Goal: Task Accomplishment & Management: Complete application form

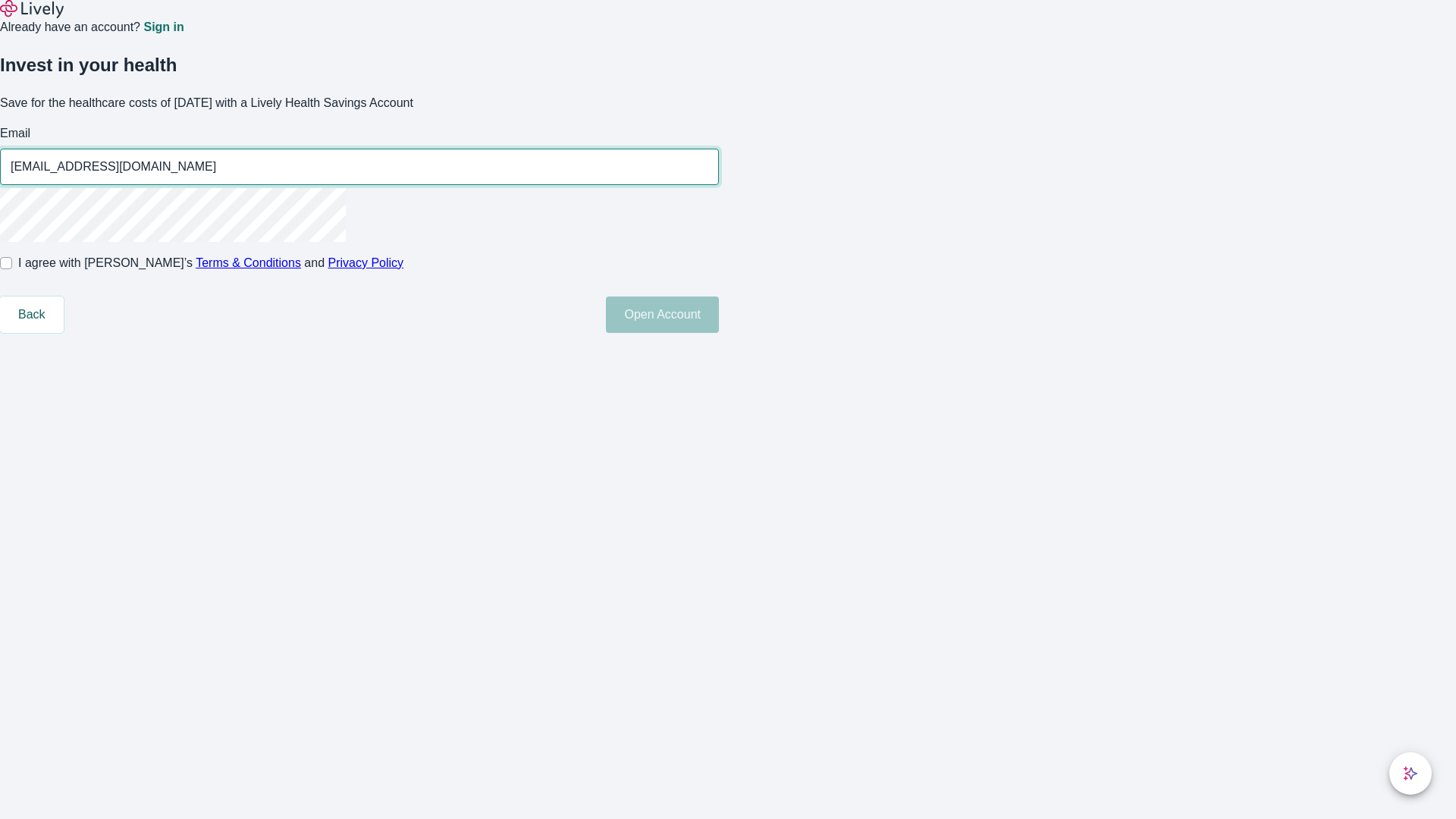
type input "[EMAIL_ADDRESS][DOMAIN_NAME]"
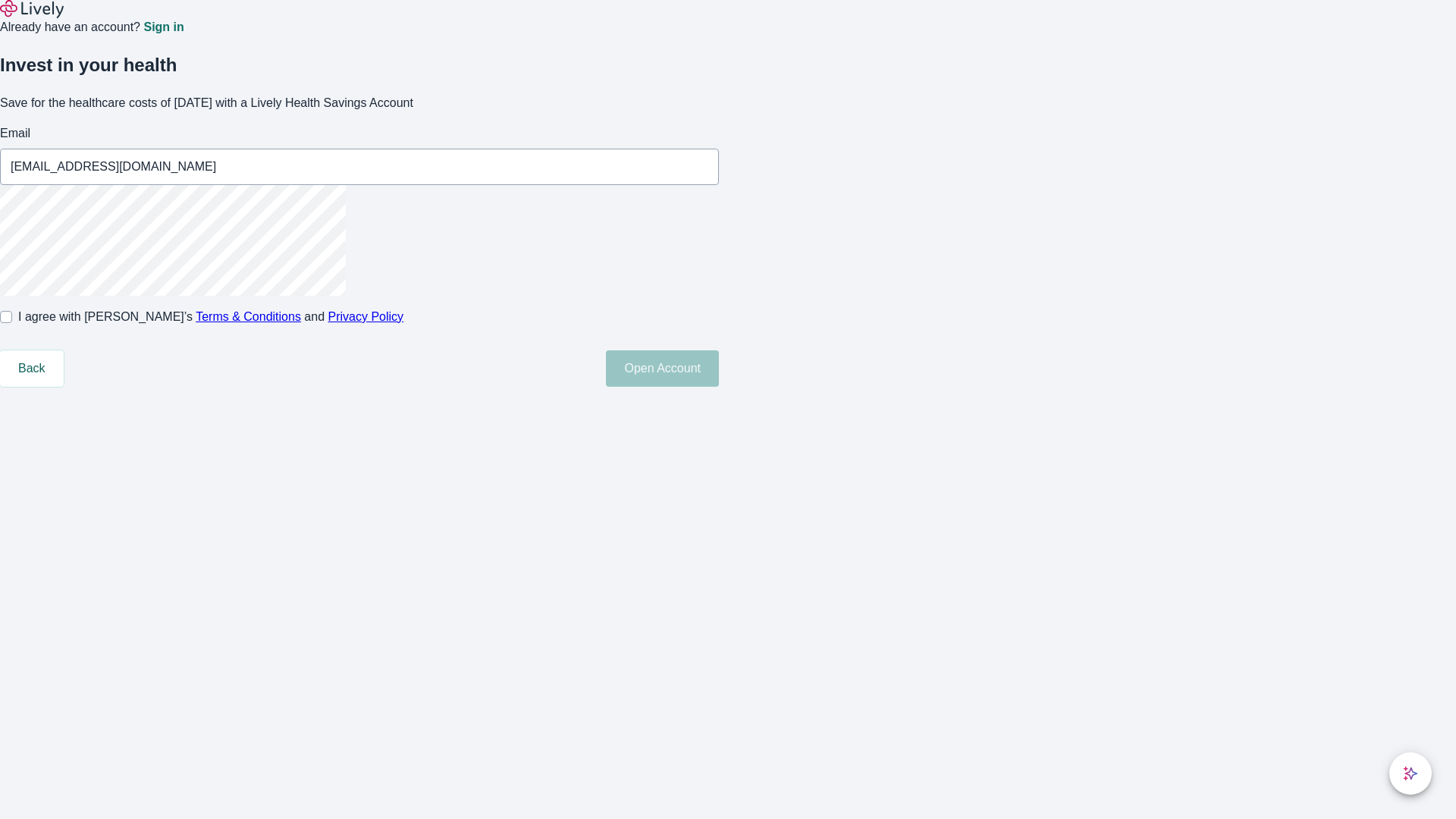
click at [12, 323] on input "I agree with Lively’s Terms & Conditions and Privacy Policy" at bounding box center [6, 316] width 12 height 12
checkbox input "true"
click at [718, 387] on button "Open Account" at bounding box center [662, 367] width 113 height 36
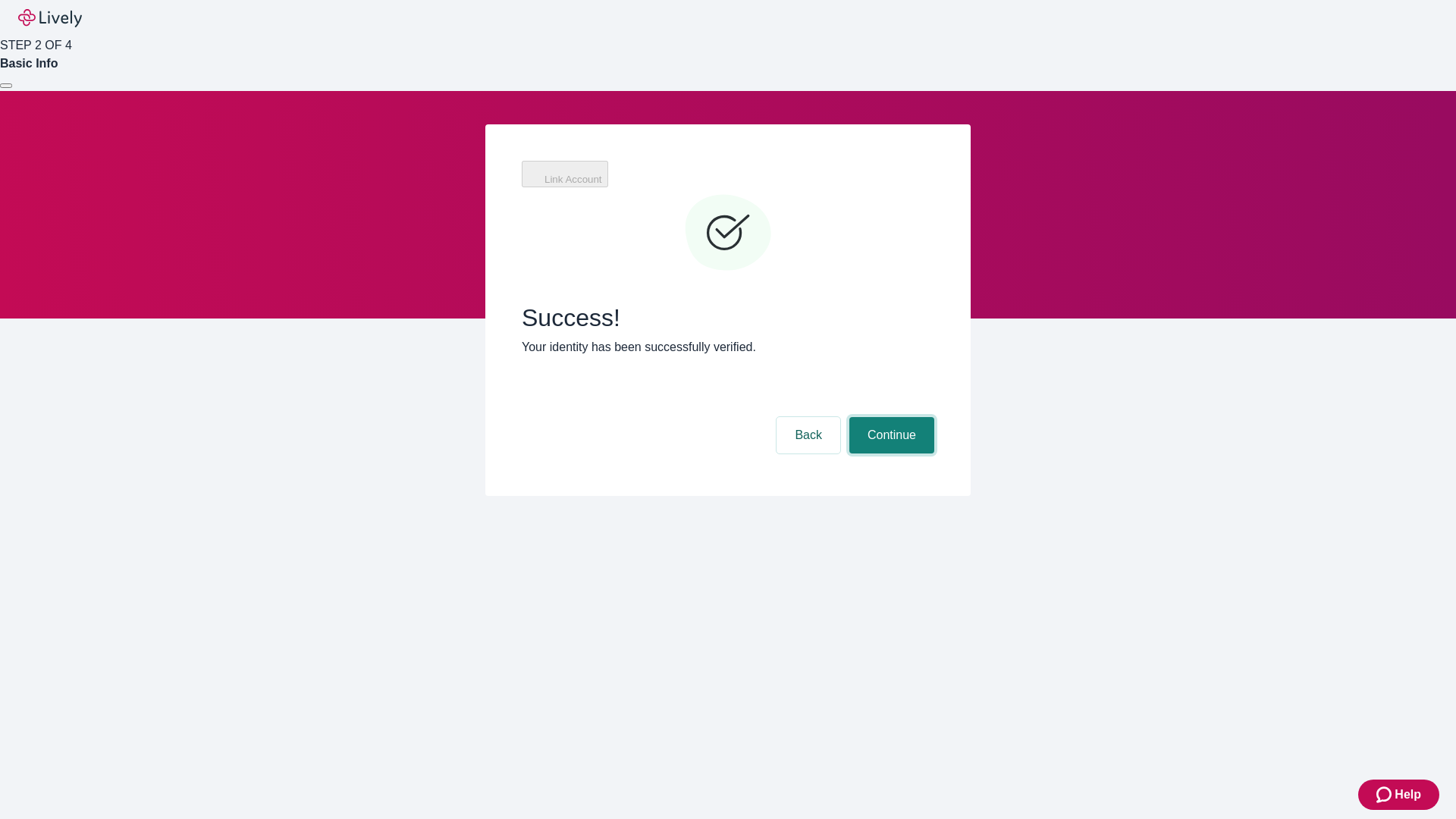
click at [890, 416] on button "Continue" at bounding box center [891, 434] width 85 height 36
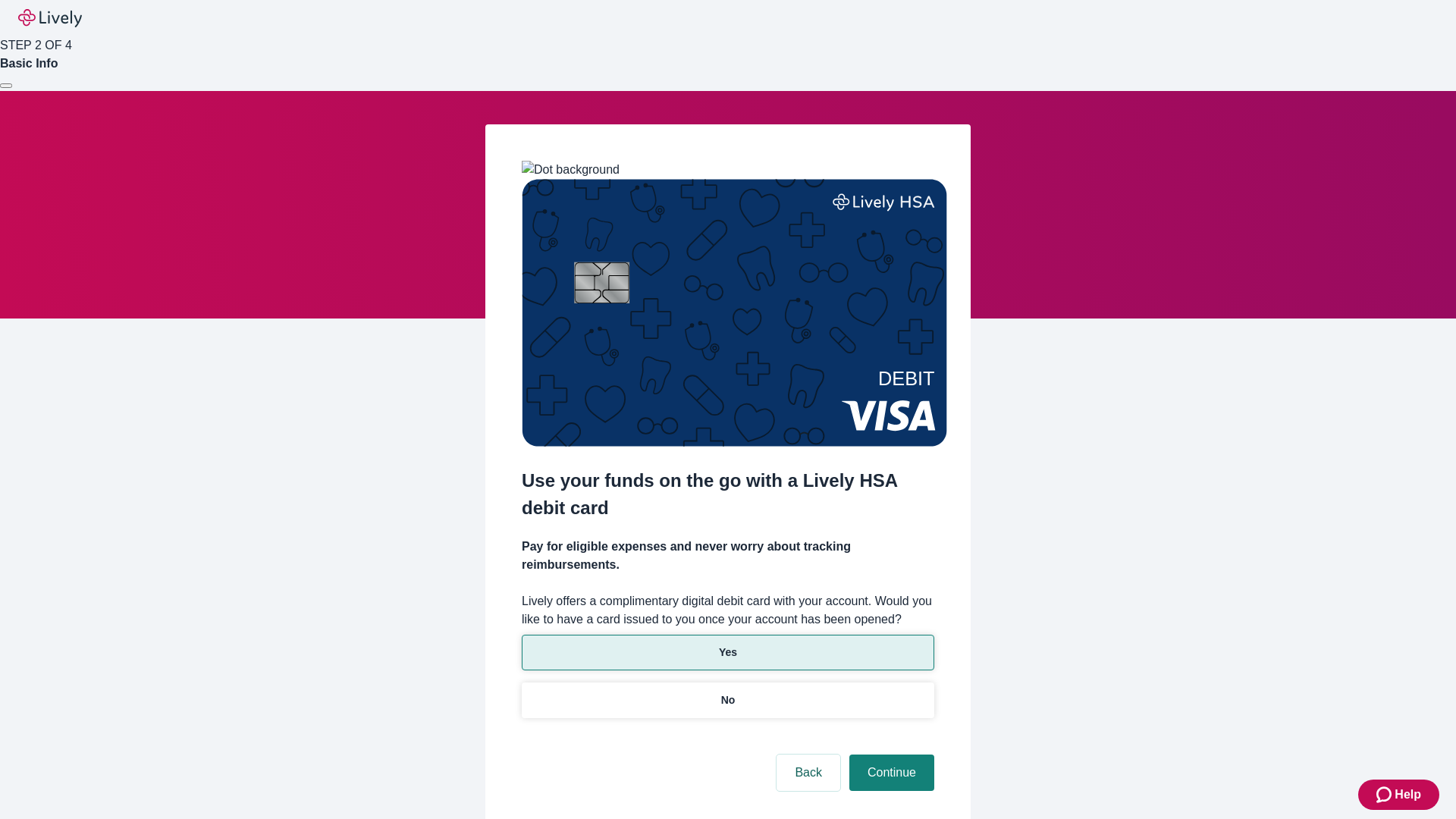
click at [727, 644] on p "Yes" at bounding box center [728, 651] width 19 height 16
click at [890, 754] on button "Continue" at bounding box center [891, 772] width 85 height 36
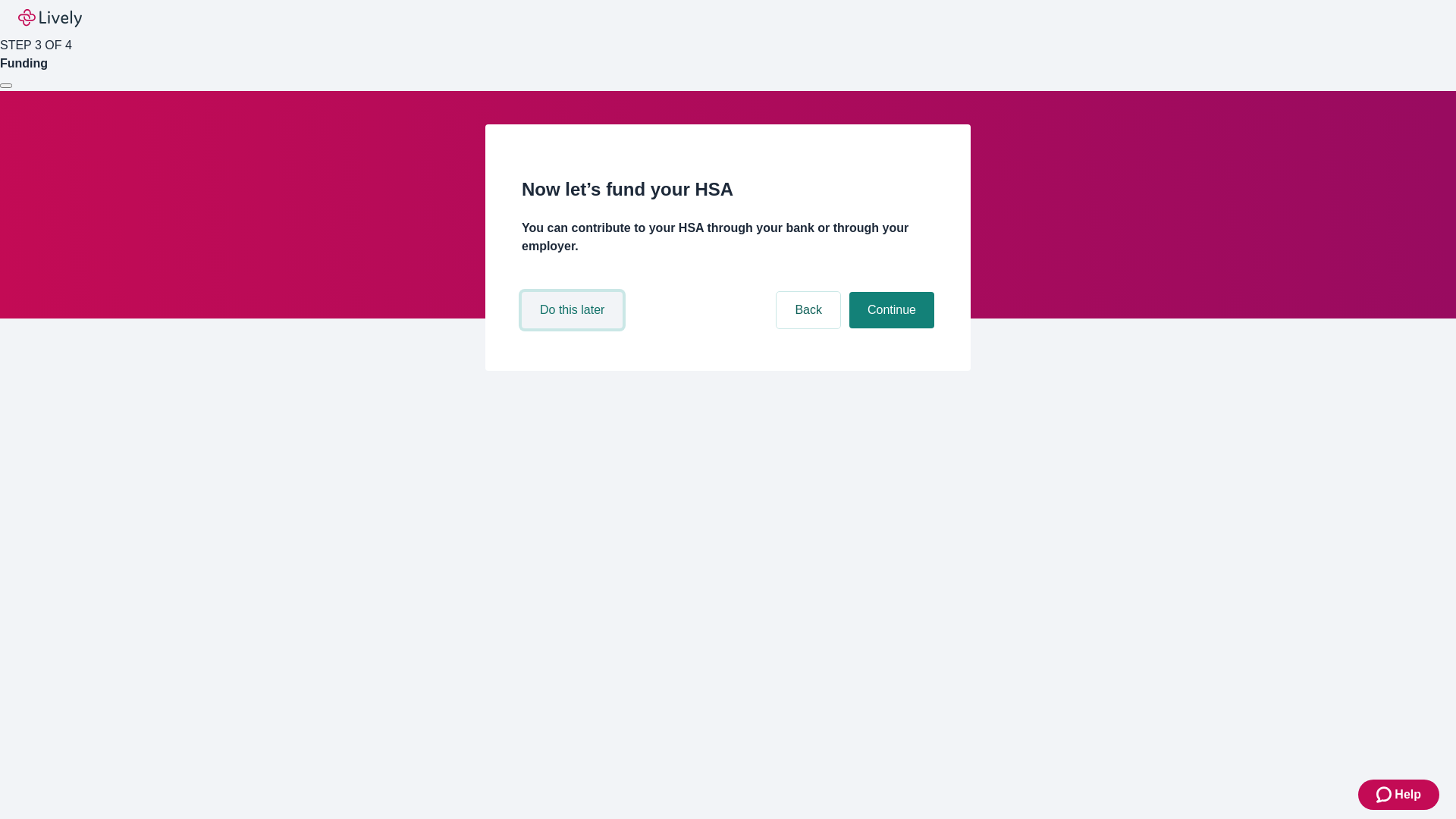
click at [574, 329] on button "Do this later" at bounding box center [572, 309] width 101 height 36
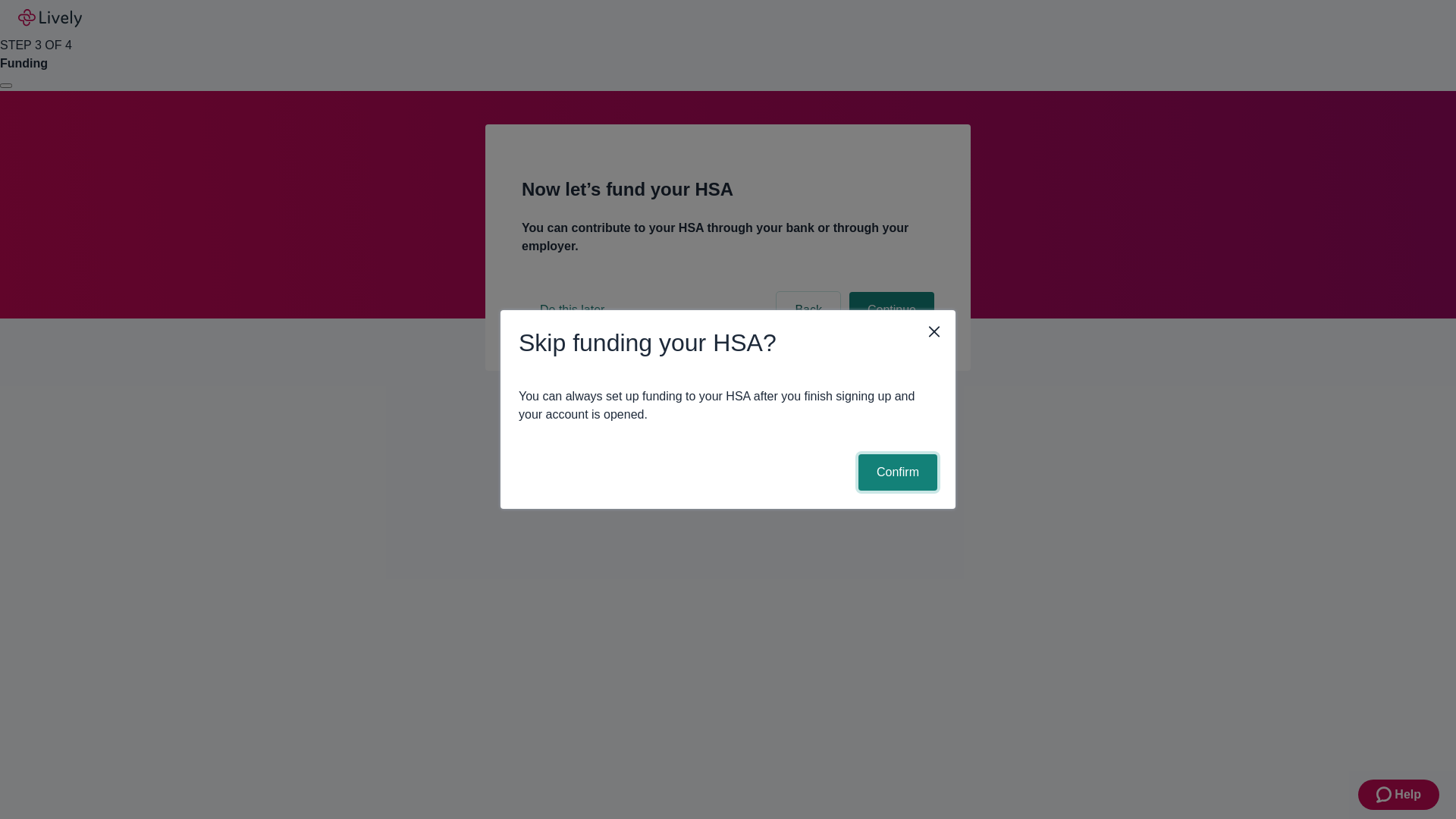
click at [895, 472] on button "Confirm" at bounding box center [897, 472] width 79 height 36
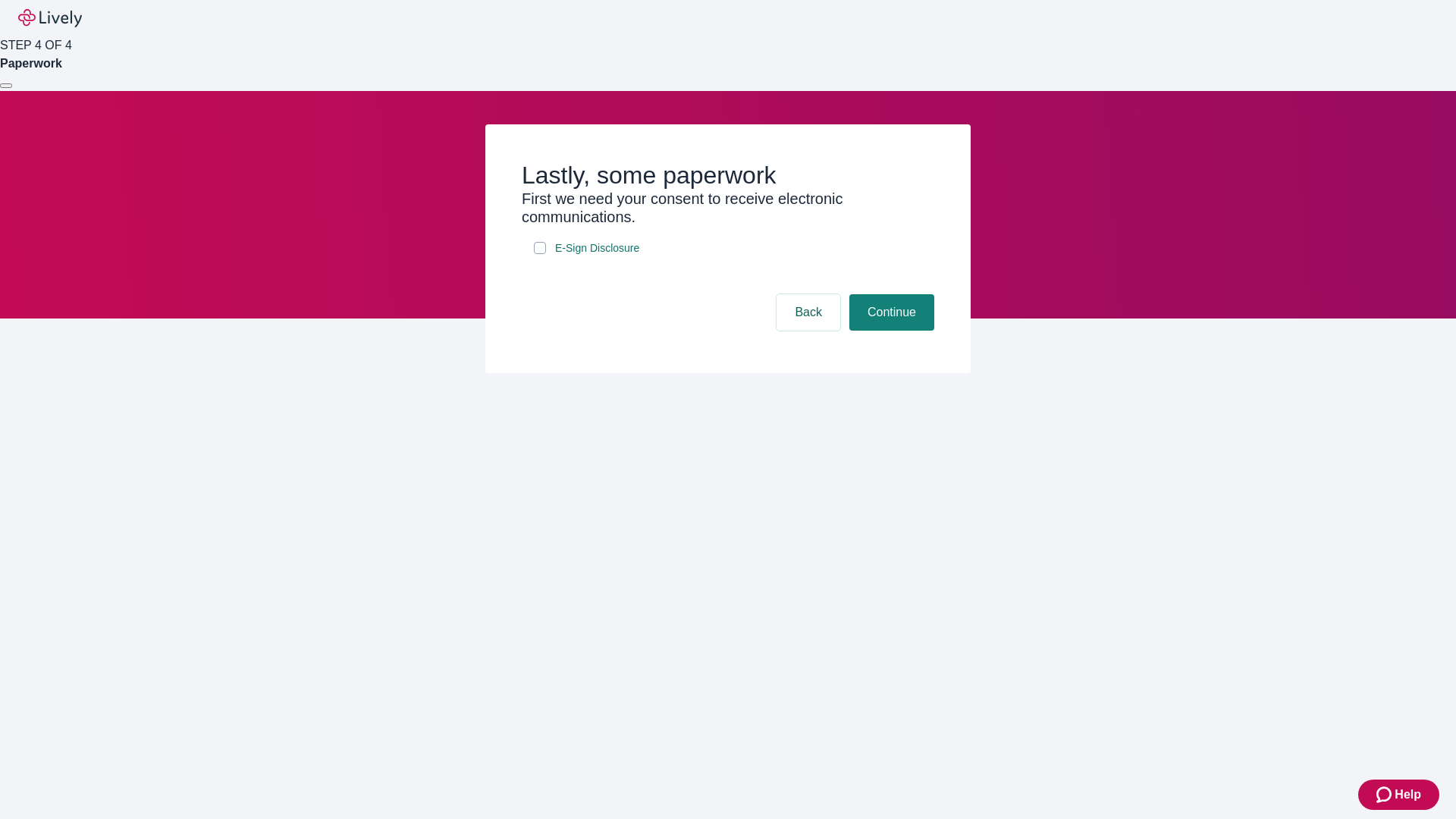
click at [540, 254] on input "E-Sign Disclosure" at bounding box center [540, 247] width 12 height 12
checkbox input "true"
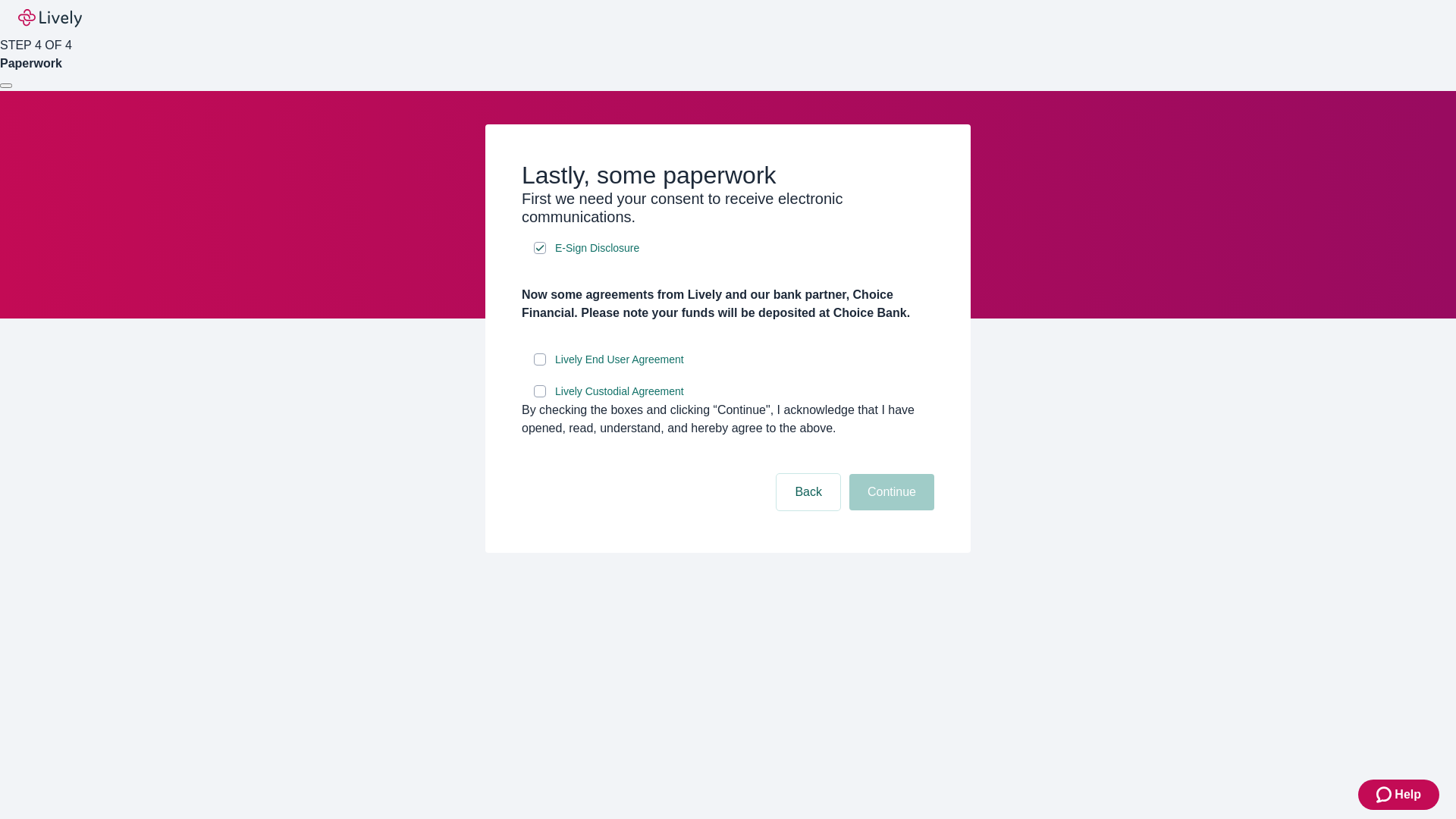
click at [540, 366] on input "Lively End User Agreement" at bounding box center [540, 359] width 12 height 12
checkbox input "true"
click at [540, 397] on input "Lively Custodial Agreement" at bounding box center [540, 391] width 12 height 12
checkbox input "true"
click at [890, 510] on button "Continue" at bounding box center [891, 491] width 85 height 36
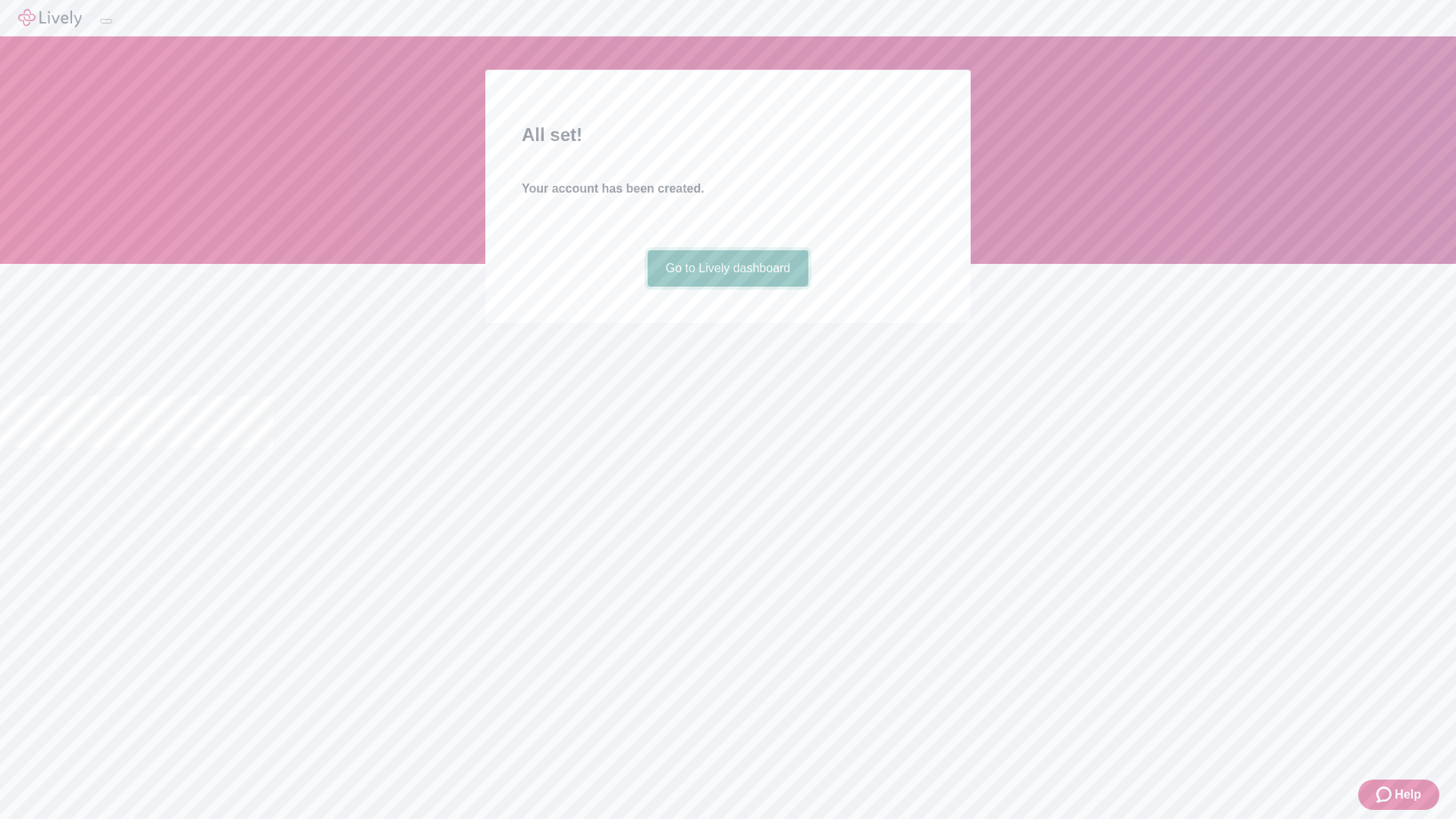
click at [727, 287] on link "Go to Lively dashboard" at bounding box center [728, 267] width 161 height 36
